Goal: Transaction & Acquisition: Register for event/course

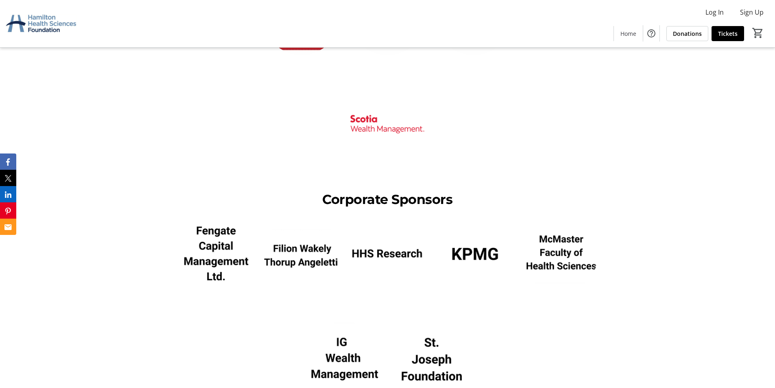
scroll to position [1505, 0]
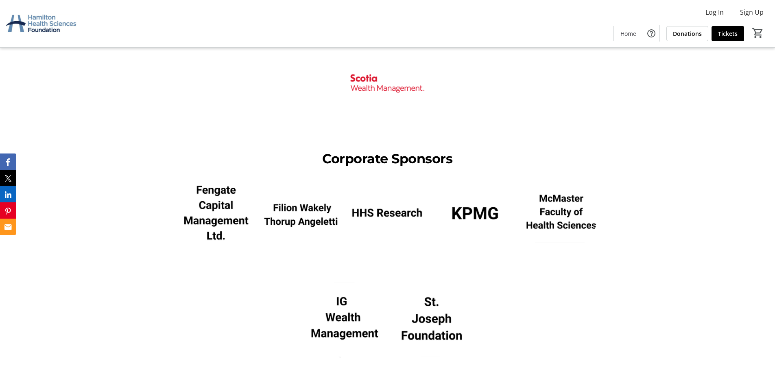
click at [498, 212] on img at bounding box center [473, 213] width 76 height 76
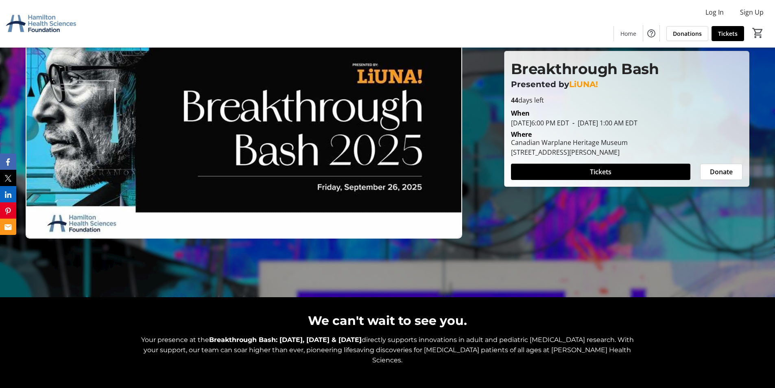
scroll to position [0, 0]
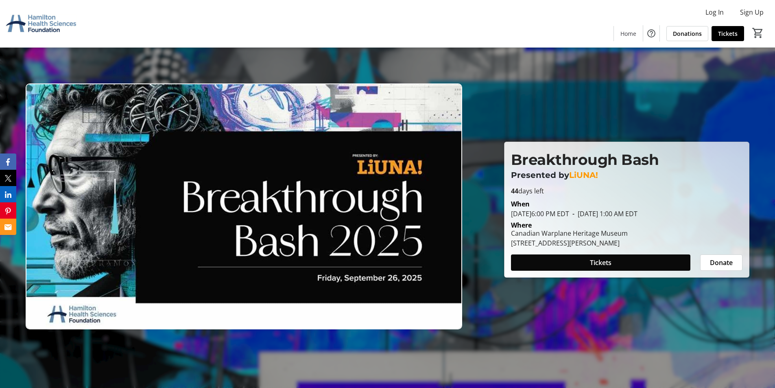
click at [555, 260] on span at bounding box center [600, 263] width 179 height 20
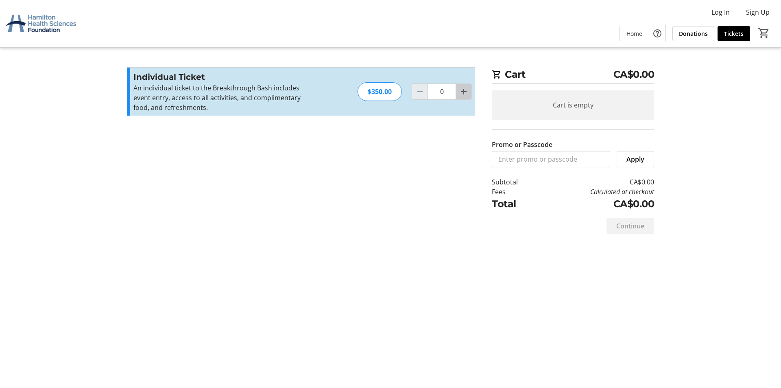
click at [461, 92] on mat-icon "Increment by one" at bounding box center [464, 92] width 10 height 10
type input "1"
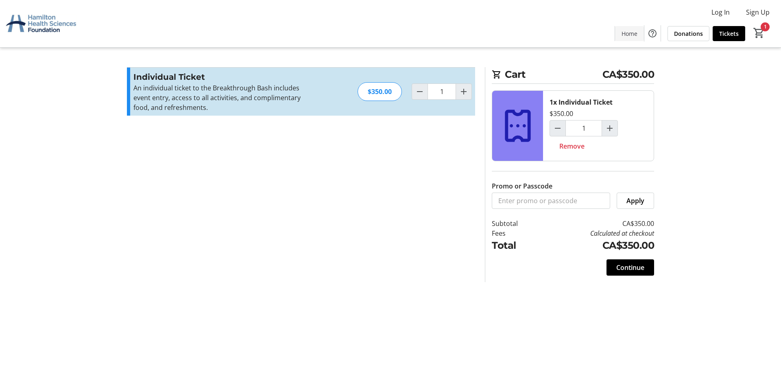
click at [625, 39] on span at bounding box center [629, 34] width 29 height 20
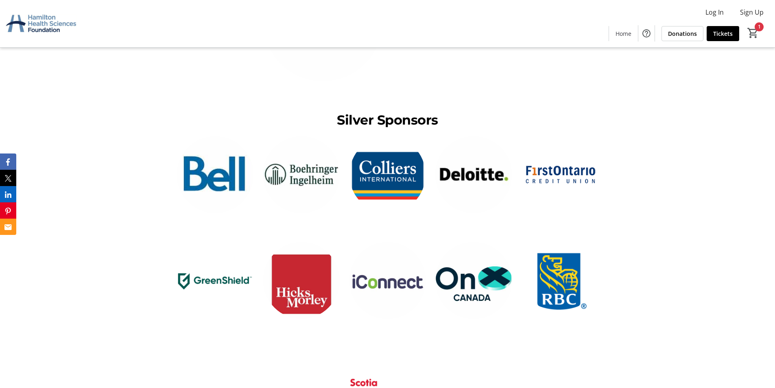
scroll to position [1220, 0]
